Goal: Task Accomplishment & Management: Use online tool/utility

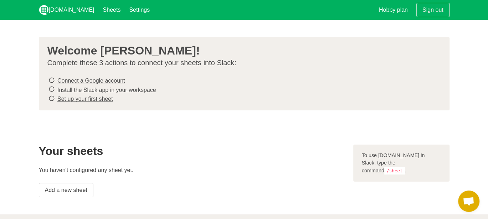
click at [51, 78] on icon at bounding box center [51, 81] width 6 height 10
click at [66, 80] on link "Connect a Google account" at bounding box center [90, 81] width 67 height 6
click at [51, 78] on icon at bounding box center [51, 81] width 6 height 10
click at [71, 82] on s "Connect a Google account" at bounding box center [90, 81] width 67 height 6
click at [52, 86] on icon at bounding box center [51, 89] width 6 height 10
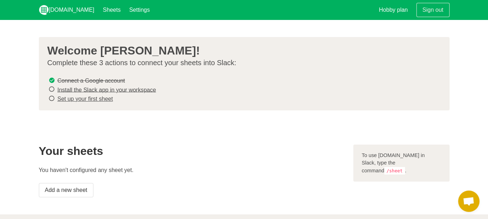
click at [51, 89] on icon at bounding box center [51, 89] width 6 height 10
click at [70, 89] on link "Install the Slack app in your workspace" at bounding box center [106, 90] width 99 height 6
click at [66, 185] on link "Add a new sheet" at bounding box center [66, 190] width 55 height 14
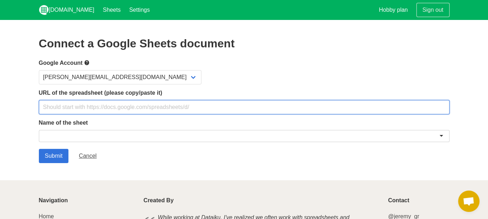
click at [64, 105] on input "text" at bounding box center [244, 107] width 410 height 14
paste input "[URL][DOMAIN_NAME]"
type input "[URL][DOMAIN_NAME]"
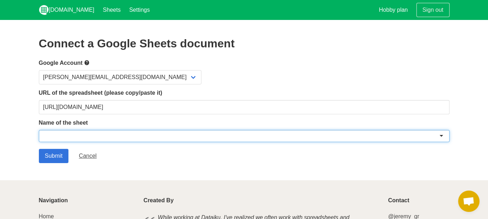
click at [50, 134] on div at bounding box center [244, 136] width 410 height 12
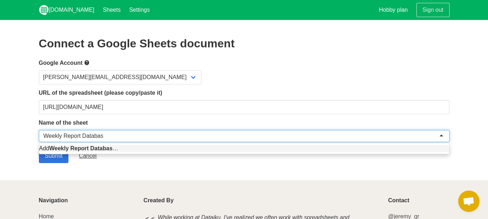
type input "Weekly Report Database"
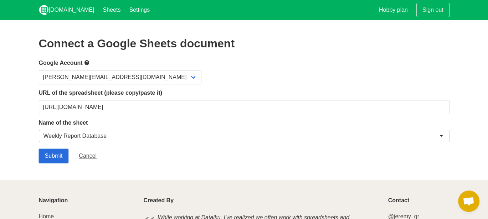
click at [49, 157] on input "Submit" at bounding box center [54, 156] width 30 height 14
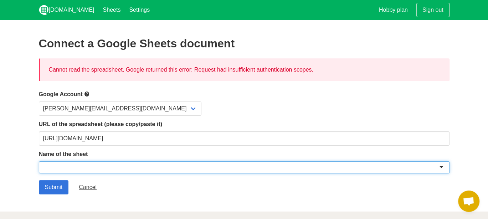
click at [55, 168] on div at bounding box center [244, 167] width 410 height 12
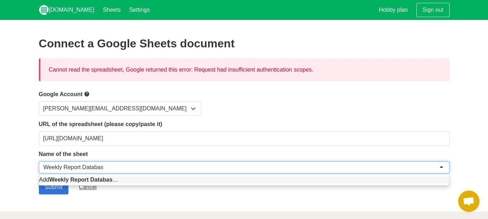
type input "Weekly Report Database"
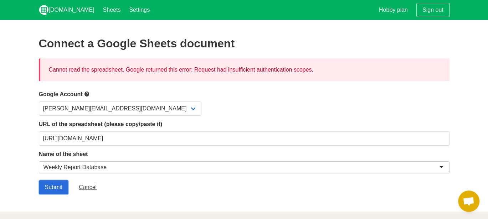
click at [58, 188] on input "Submit" at bounding box center [54, 187] width 30 height 14
click at [243, 69] on div "Cannot read the spreadsheet, Google returned this error: Request had insufficie…" at bounding box center [244, 69] width 410 height 23
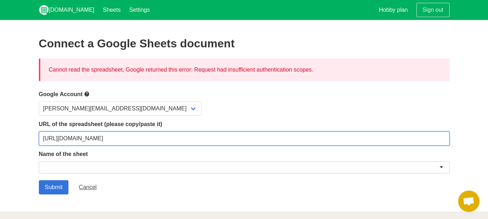
click at [130, 136] on input "[URL][DOMAIN_NAME]" at bounding box center [244, 138] width 410 height 14
paste input "usp=sharing"
type input "[URL][DOMAIN_NAME]"
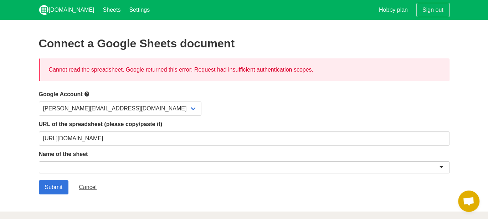
click at [94, 164] on div at bounding box center [244, 167] width 410 height 12
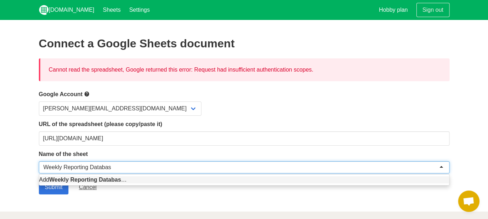
type input "Weekly Reporting Database"
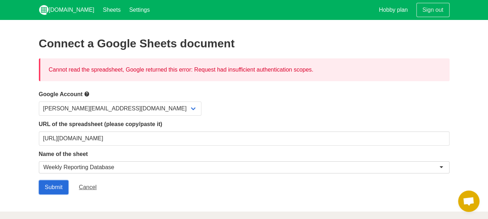
click at [63, 183] on input "Submit" at bounding box center [54, 187] width 30 height 14
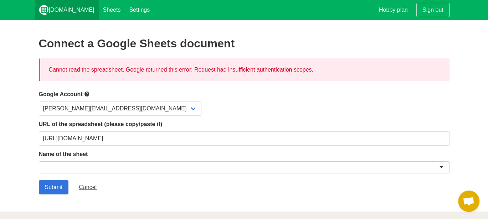
click at [69, 13] on link "[DOMAIN_NAME]" at bounding box center [67, 10] width 64 height 20
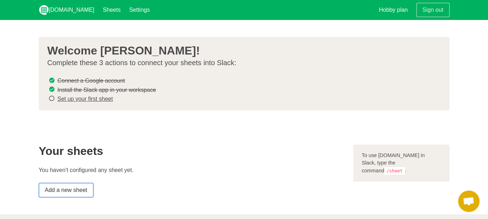
click at [66, 187] on link "Add a new sheet" at bounding box center [66, 190] width 55 height 14
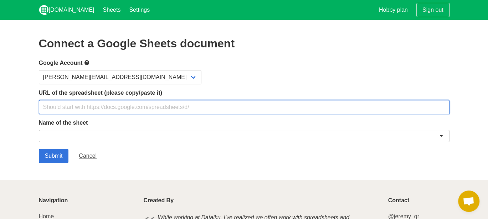
click at [100, 112] on input "text" at bounding box center [244, 107] width 410 height 14
paste input "[URL][DOMAIN_NAME]"
type input "[URL][DOMAIN_NAME]"
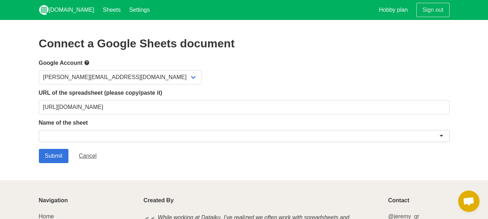
scroll to position [0, 0]
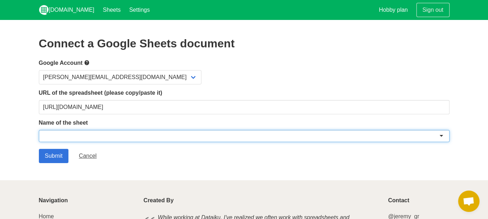
click at [82, 137] on div at bounding box center [244, 136] width 410 height 12
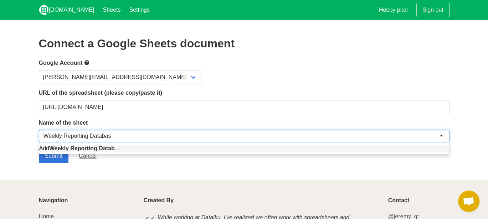
type input "Weekly Reporting Database"
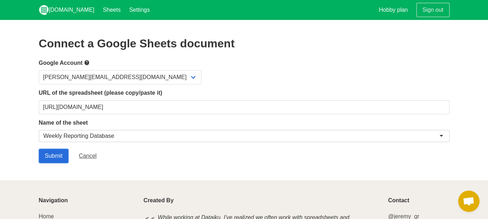
click at [61, 153] on input "Submit" at bounding box center [54, 156] width 30 height 14
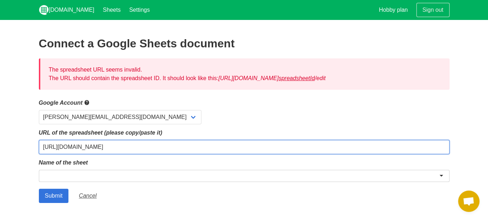
click at [76, 149] on input "[URL][DOMAIN_NAME]" at bounding box center [244, 147] width 410 height 14
paste input "16BUe6dap_XigiWwx93NQi6Kpqh15T2qN72Z2_L1pfUM/edit?usp=sharing"
type input "[URL][DOMAIN_NAME]"
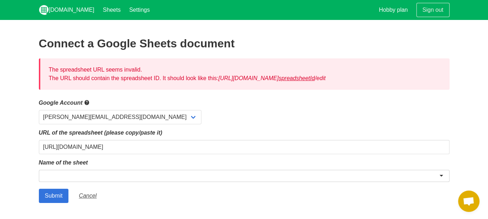
click at [91, 174] on div at bounding box center [244, 176] width 410 height 12
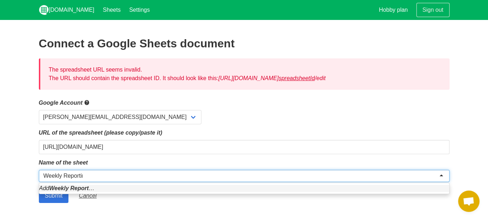
type input "Weekly Reporting"
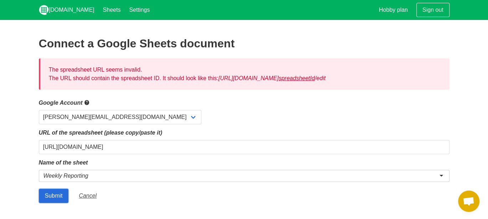
click at [63, 192] on input "Submit" at bounding box center [54, 196] width 30 height 14
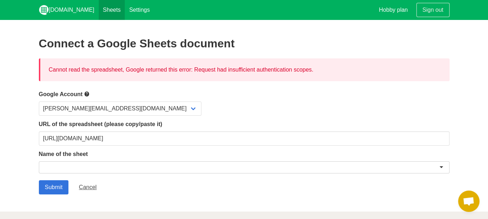
click at [99, 15] on link "Sheets" at bounding box center [112, 10] width 26 height 20
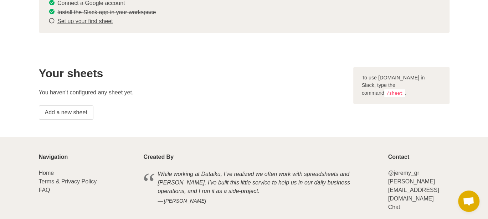
scroll to position [78, 0]
click at [74, 106] on link "Add a new sheet" at bounding box center [66, 112] width 55 height 14
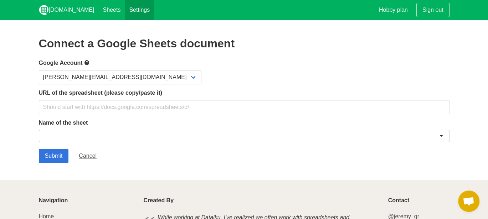
click at [125, 5] on link "Settings" at bounding box center [139, 10] width 29 height 20
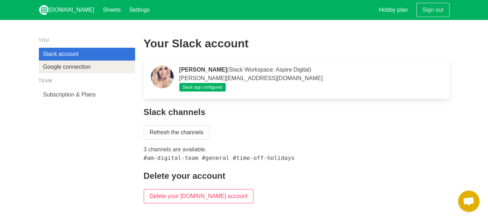
click at [66, 66] on link "Google connection" at bounding box center [87, 67] width 96 height 13
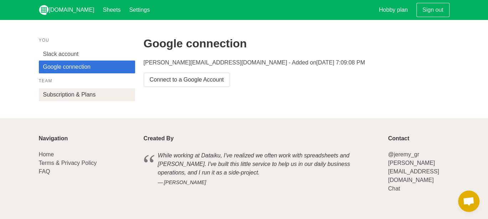
click at [50, 99] on link "Subscription & Plans" at bounding box center [87, 94] width 96 height 13
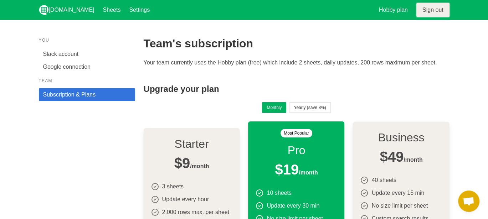
click at [432, 11] on link "Sign out" at bounding box center [432, 10] width 33 height 14
